Goal: Task Accomplishment & Management: Manage account settings

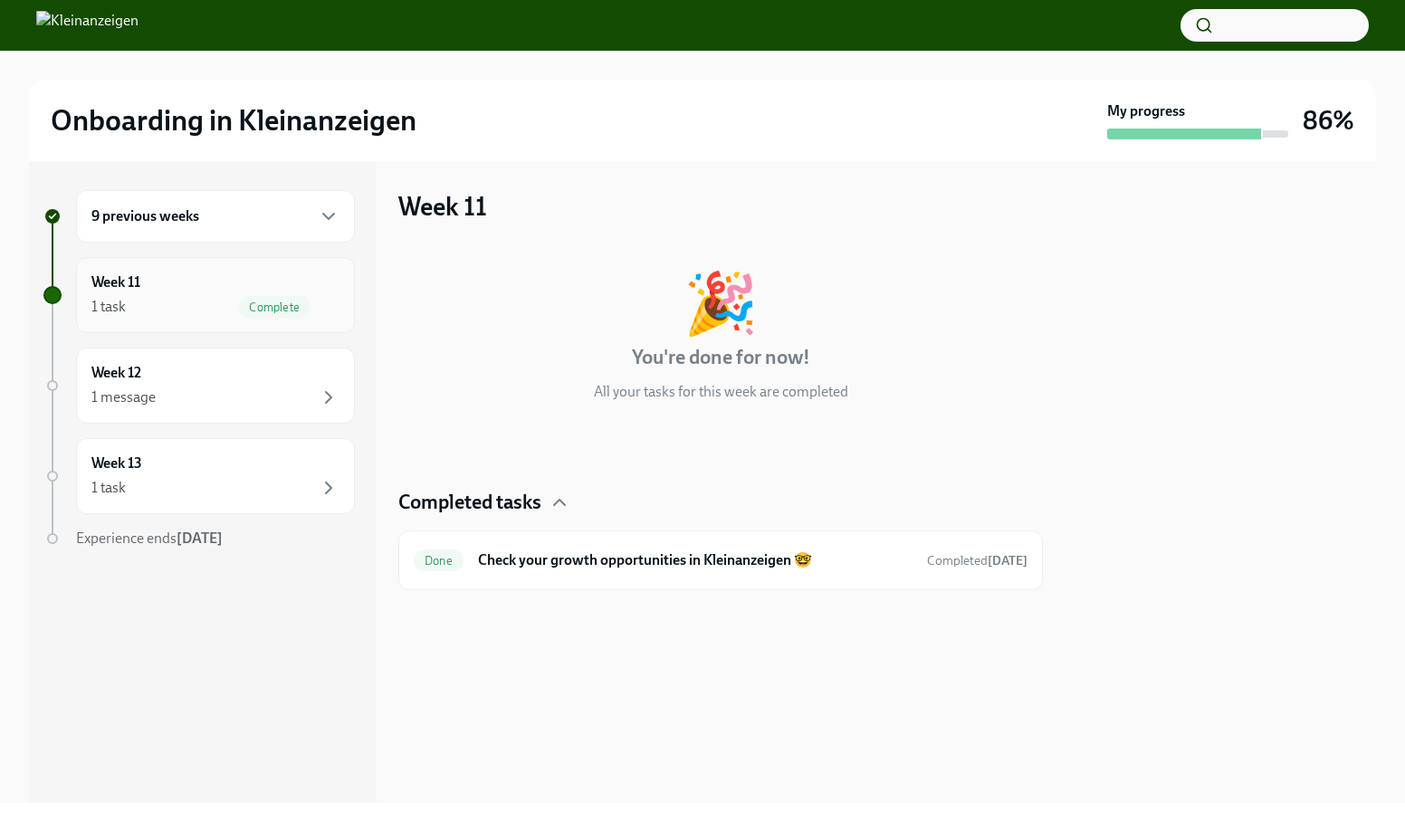
click at [200, 306] on div "1 task Complete" at bounding box center [215, 307] width 248 height 22
click at [331, 218] on icon "button" at bounding box center [329, 217] width 22 height 22
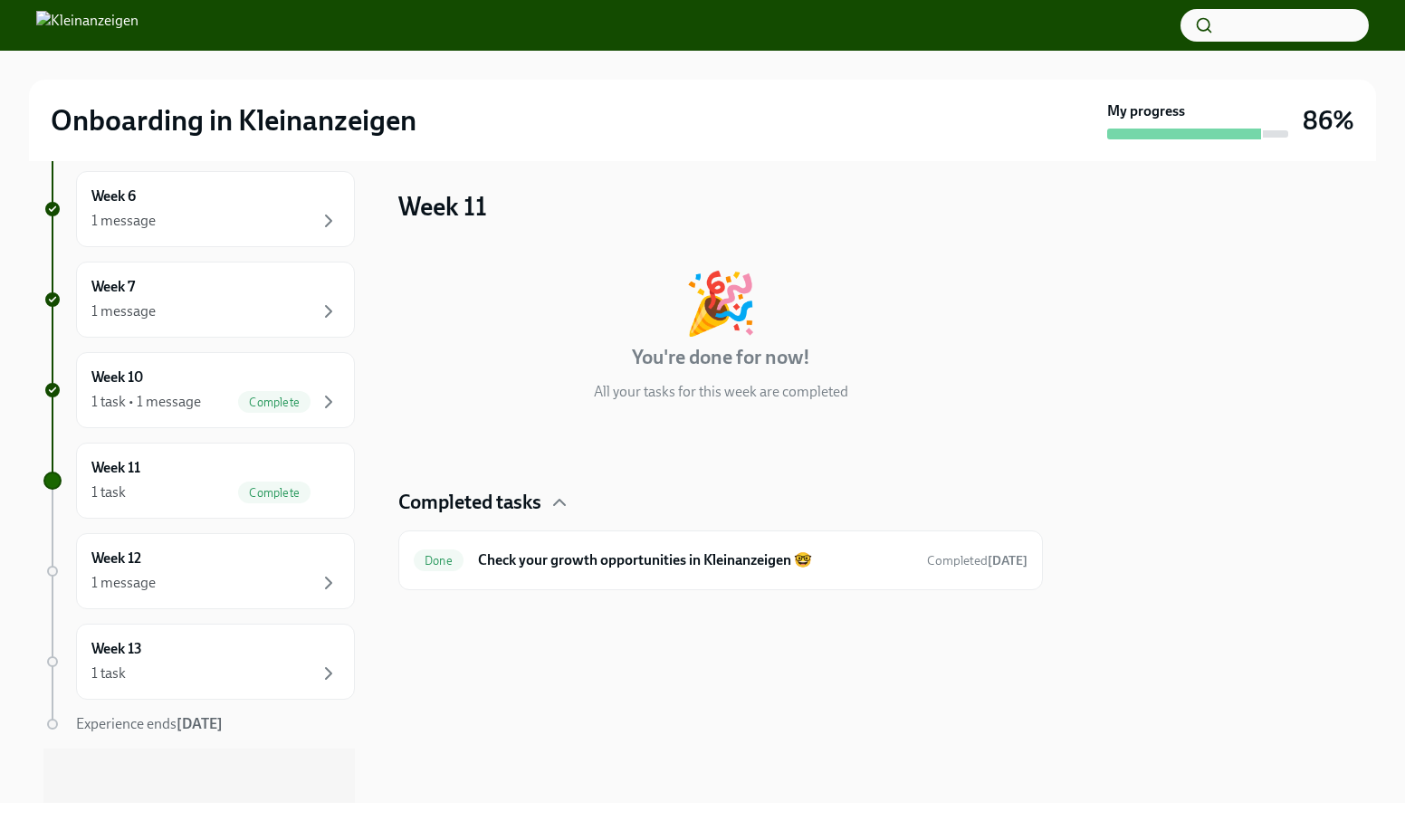
scroll to position [667, 0]
click at [276, 570] on div "1 message" at bounding box center [215, 580] width 248 height 22
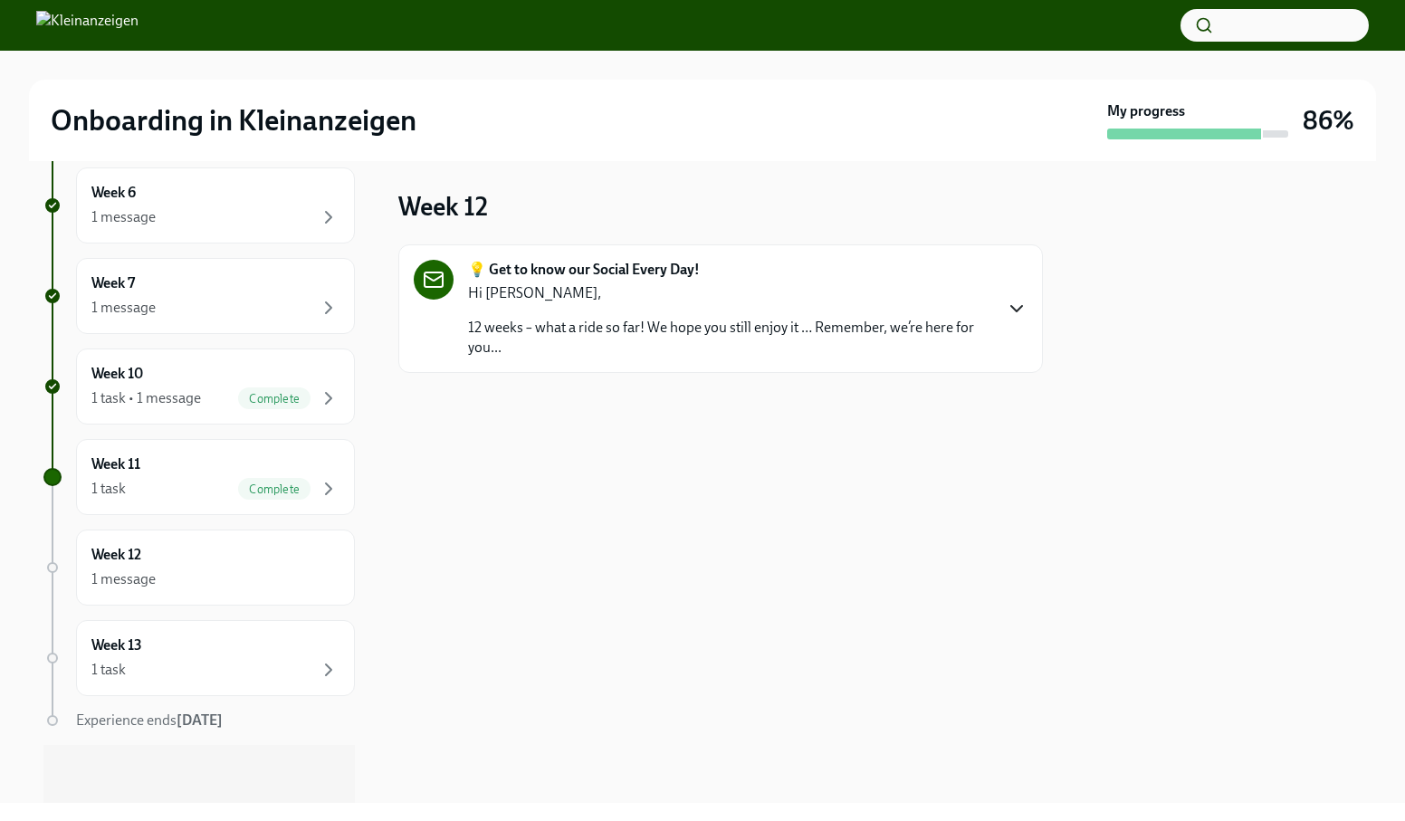
click at [1010, 298] on icon "button" at bounding box center [1017, 309] width 22 height 22
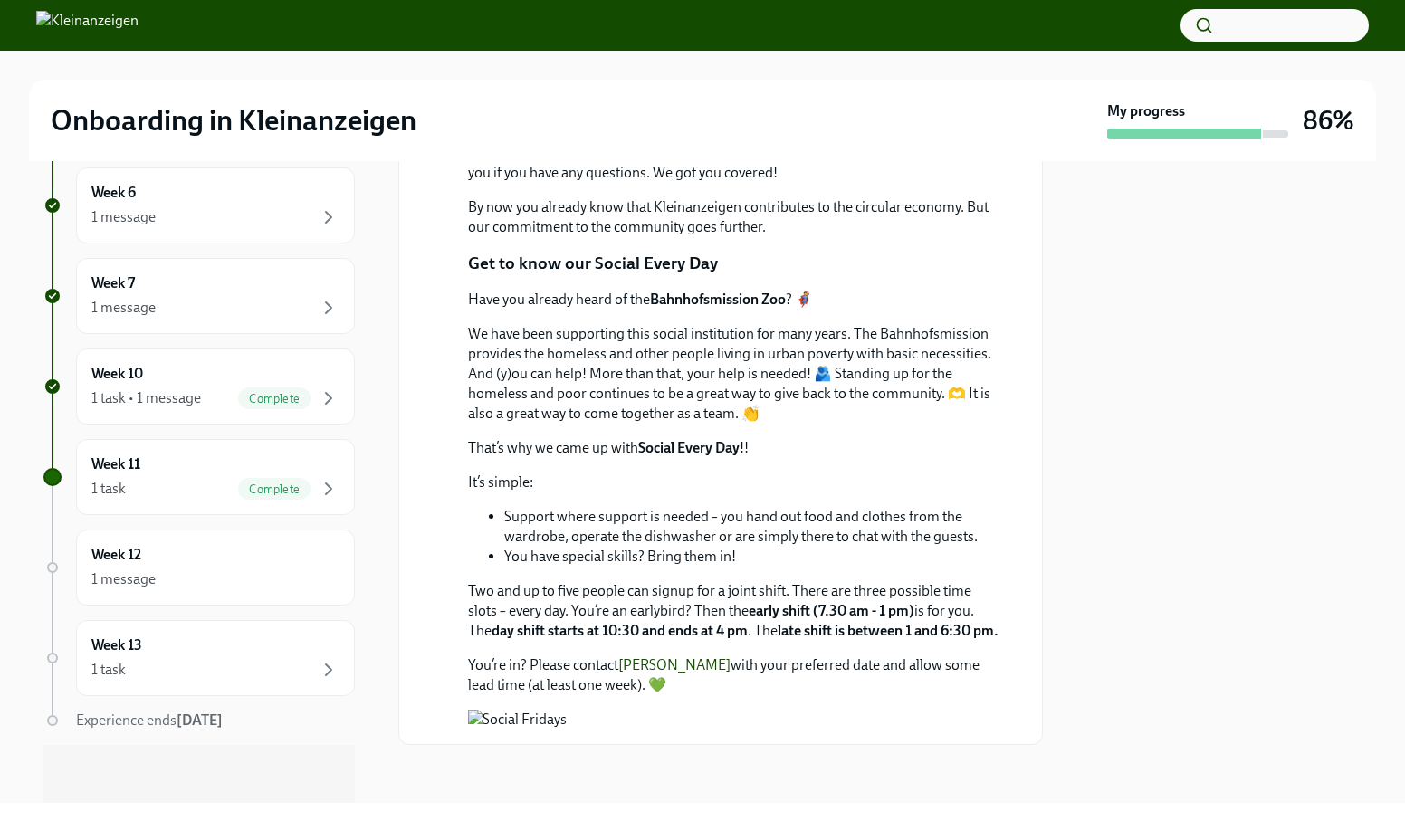
scroll to position [583, 0]
click at [260, 566] on div "Week 12 1 message" at bounding box center [215, 567] width 248 height 45
click at [273, 687] on div "Week 13 1 task" at bounding box center [215, 658] width 279 height 76
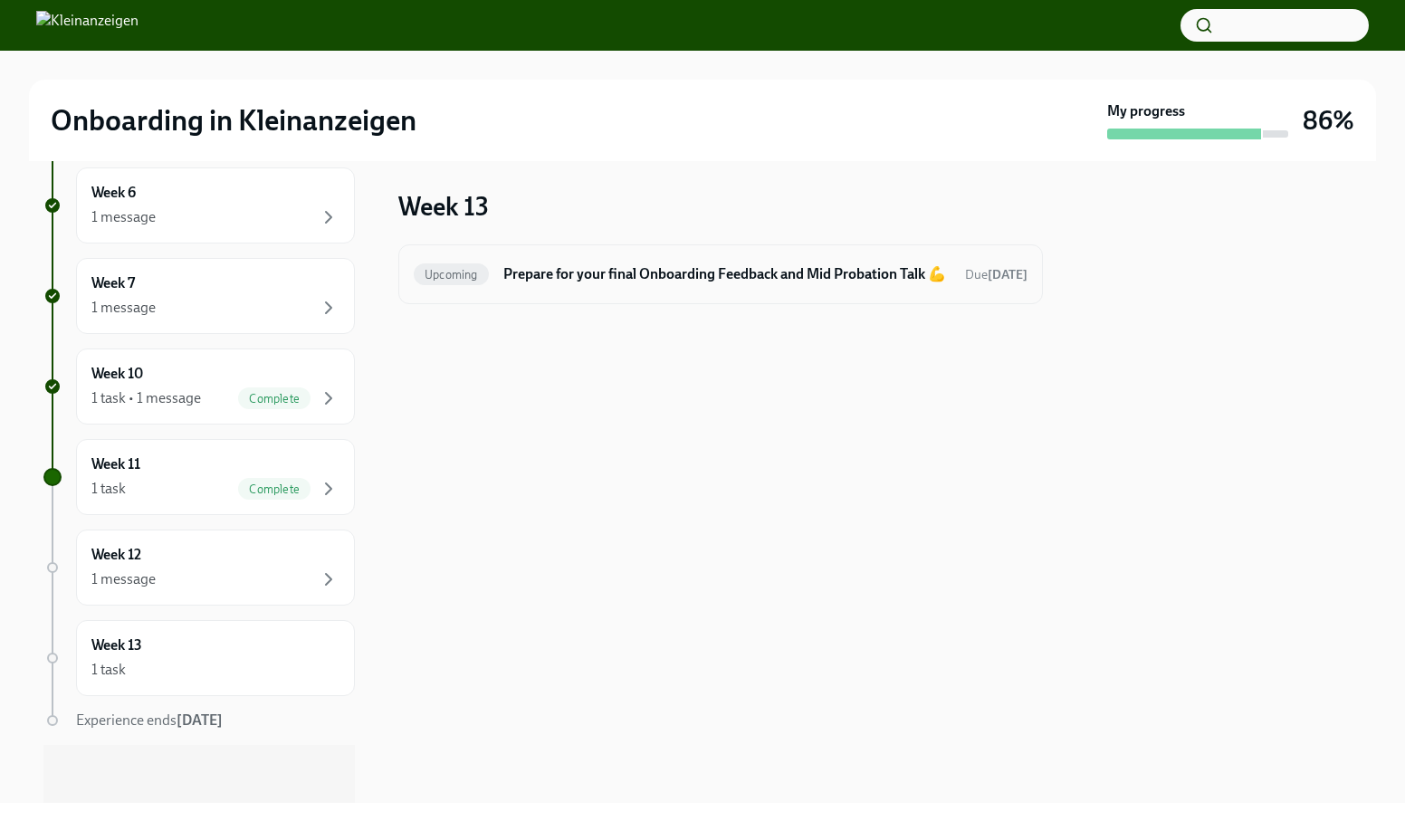
click at [759, 284] on h6 "Prepare for your final Onboarding Feedback and Mid Probation Talk 💪" at bounding box center [726, 274] width 447 height 20
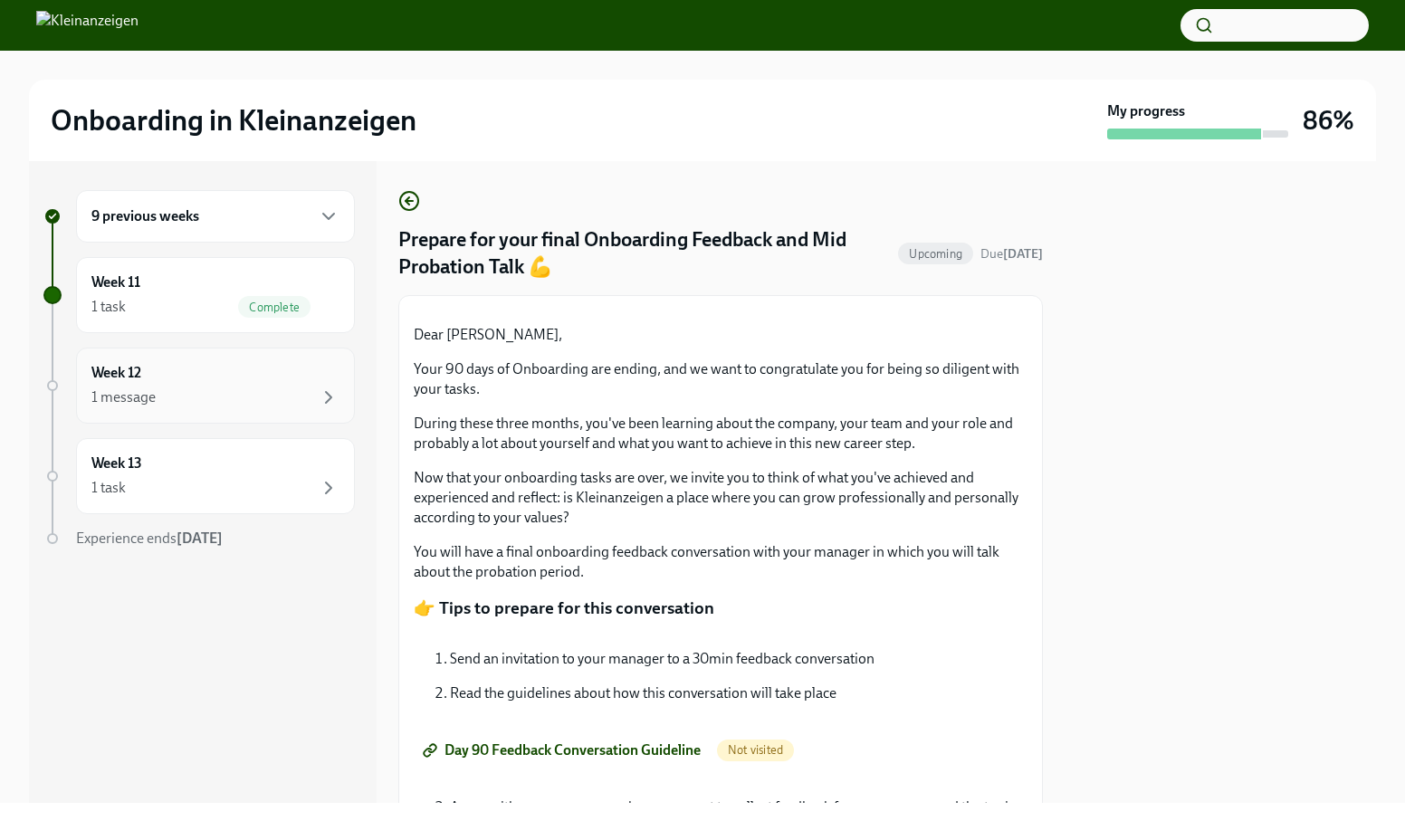
click at [274, 395] on div "1 message" at bounding box center [215, 398] width 248 height 22
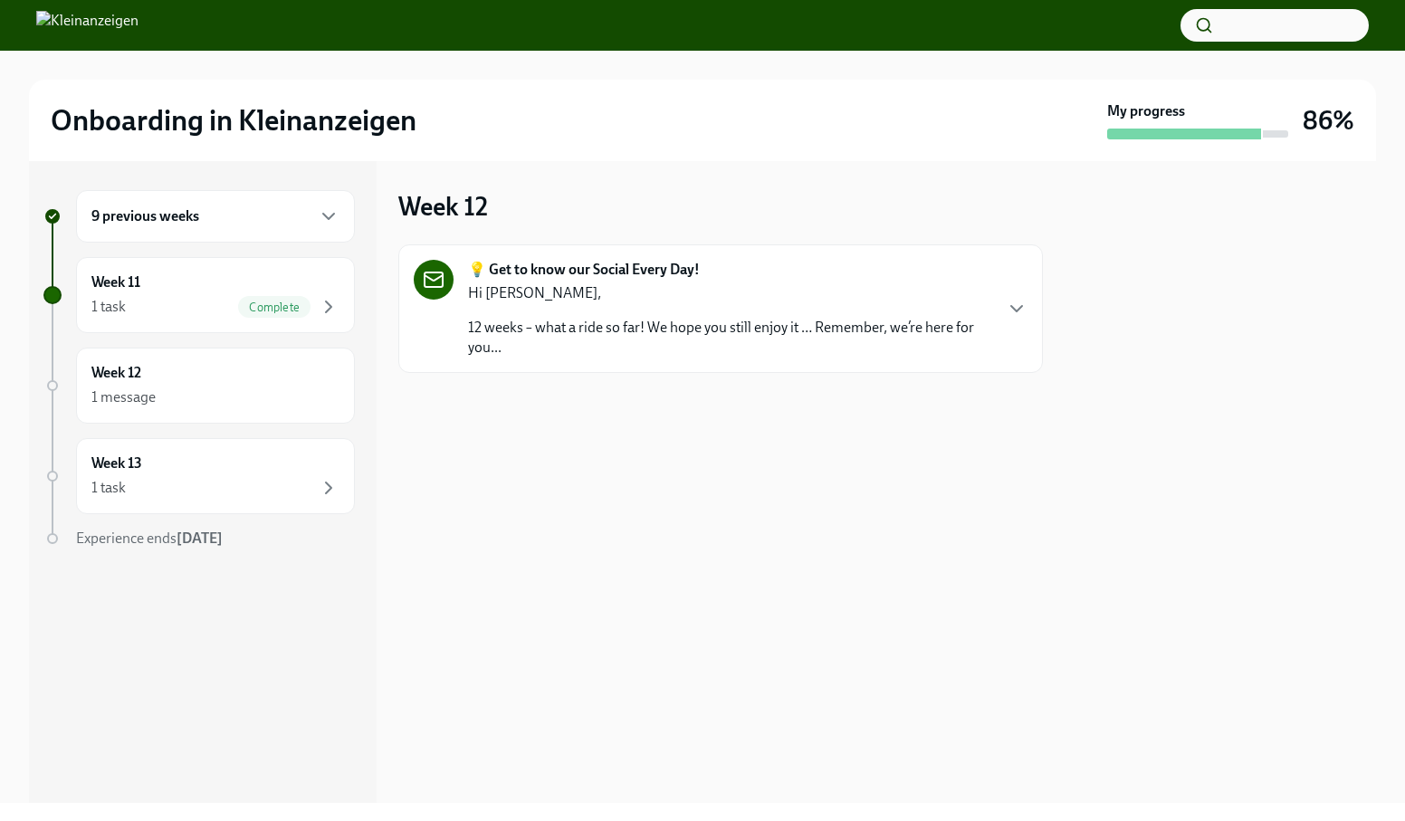
click at [619, 330] on p "12 weeks – what a ride so far! We hope you still enjoy it … Remember, we’re her…" at bounding box center [729, 338] width 523 height 40
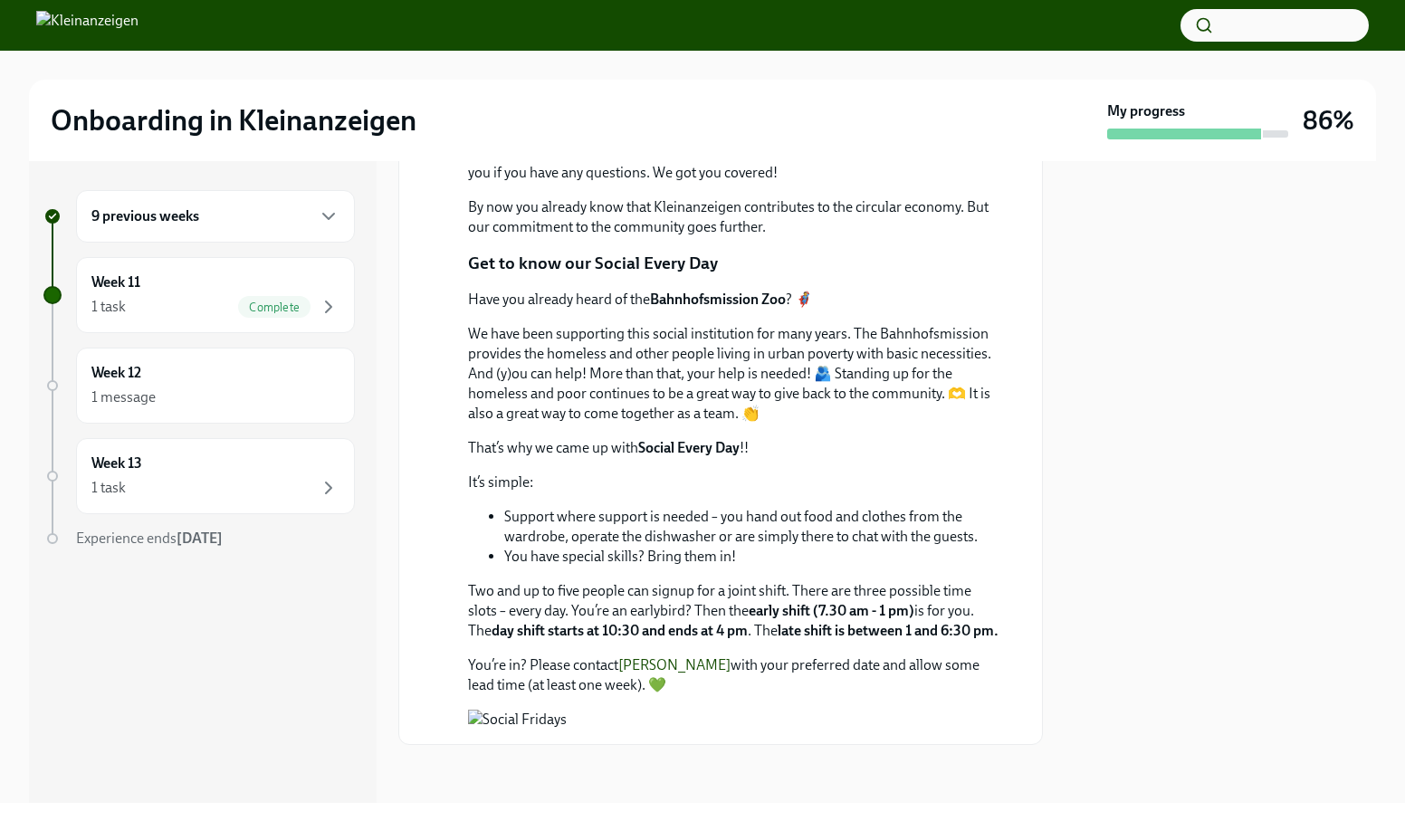
scroll to position [246, 0]
drag, startPoint x: 645, startPoint y: 437, endPoint x: 702, endPoint y: 432, distance: 57.3
click at [702, 439] on strong "Social Every Day" at bounding box center [688, 447] width 101 height 17
click at [264, 388] on div "1 message" at bounding box center [215, 398] width 248 height 22
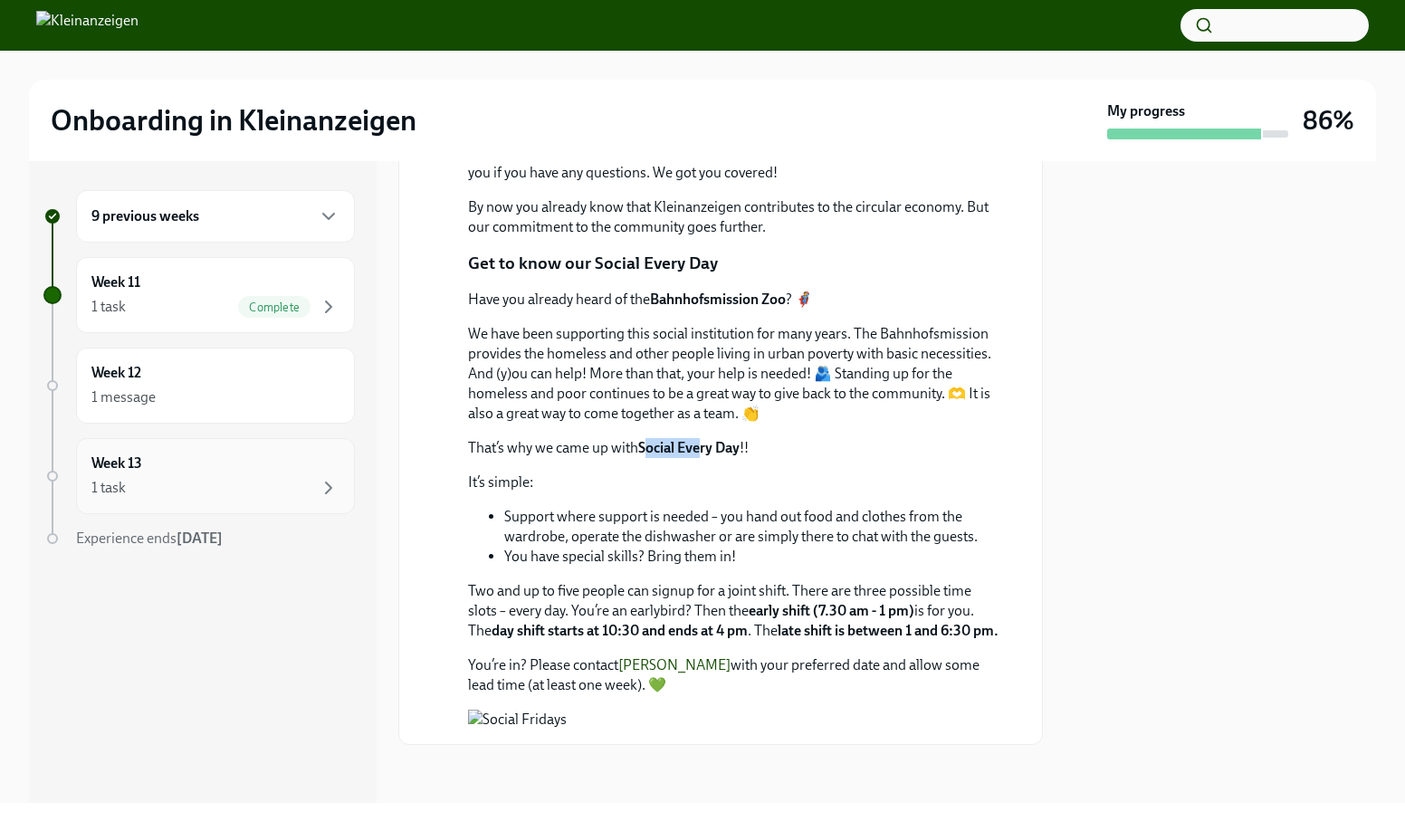
click at [254, 476] on div "Week 13 1 task" at bounding box center [215, 476] width 248 height 45
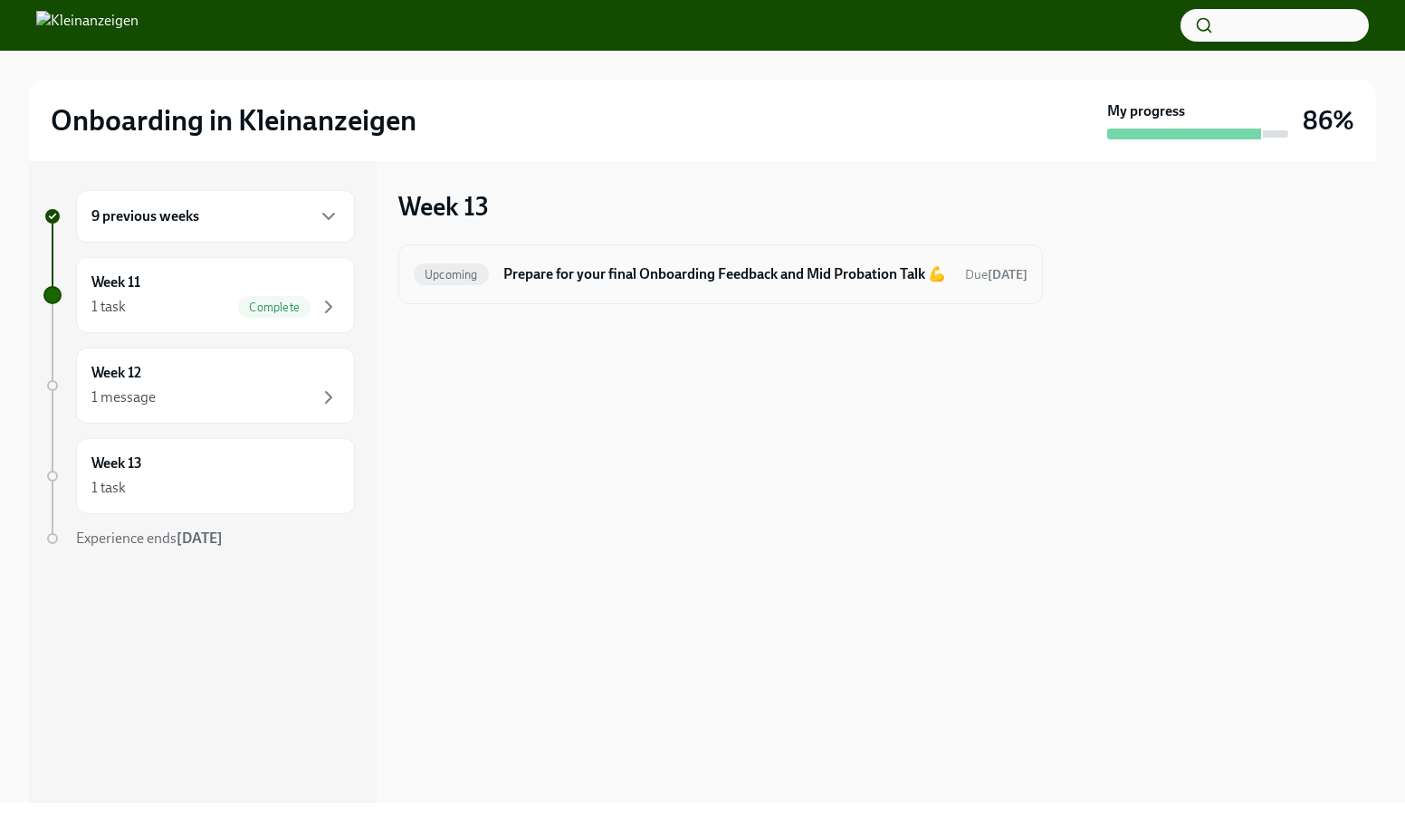
click at [597, 273] on h6 "Prepare for your final Onboarding Feedback and Mid Probation Talk 💪" at bounding box center [726, 274] width 447 height 20
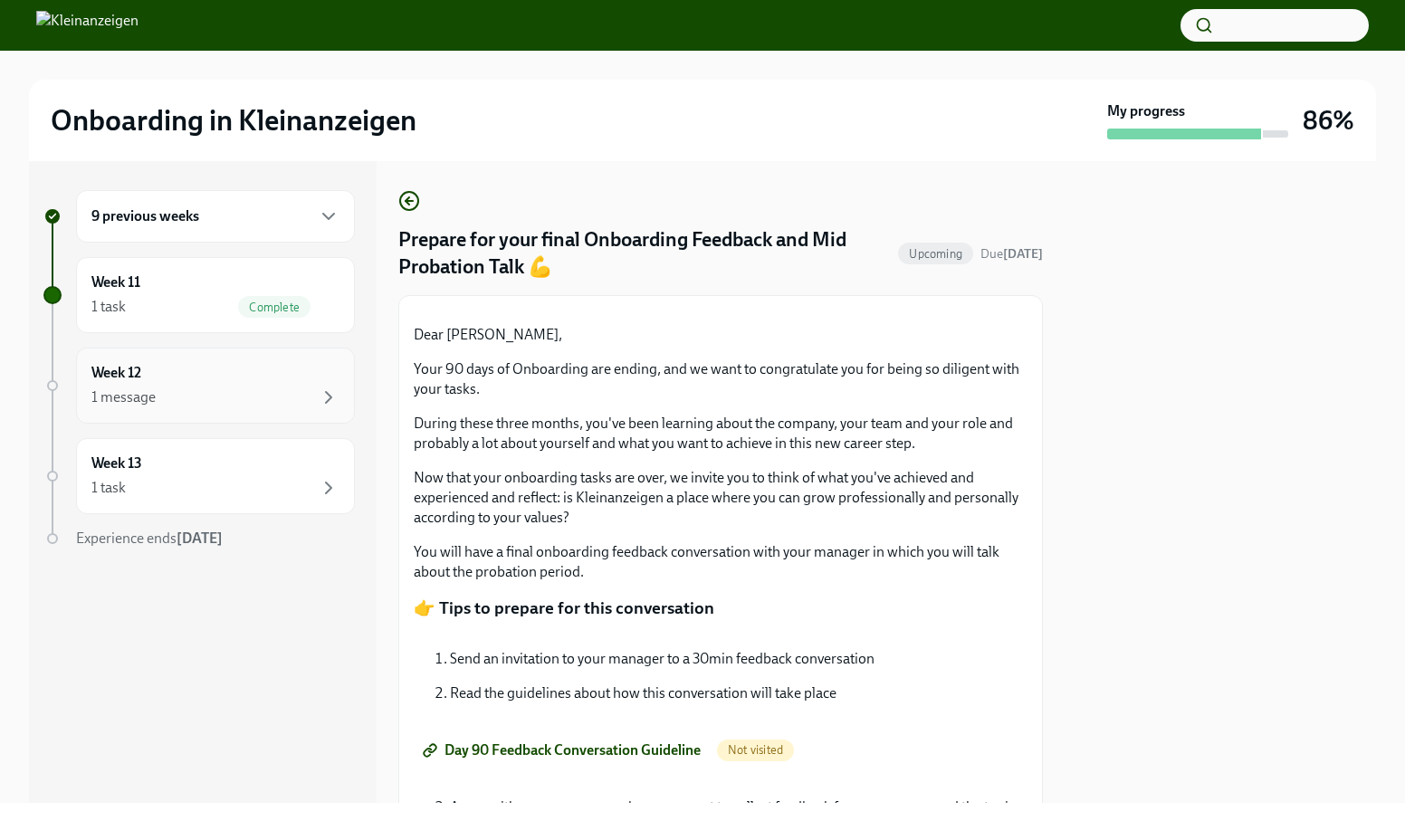
click at [168, 374] on div "Week 12 1 message" at bounding box center [215, 385] width 248 height 45
